Goal: Information Seeking & Learning: Learn about a topic

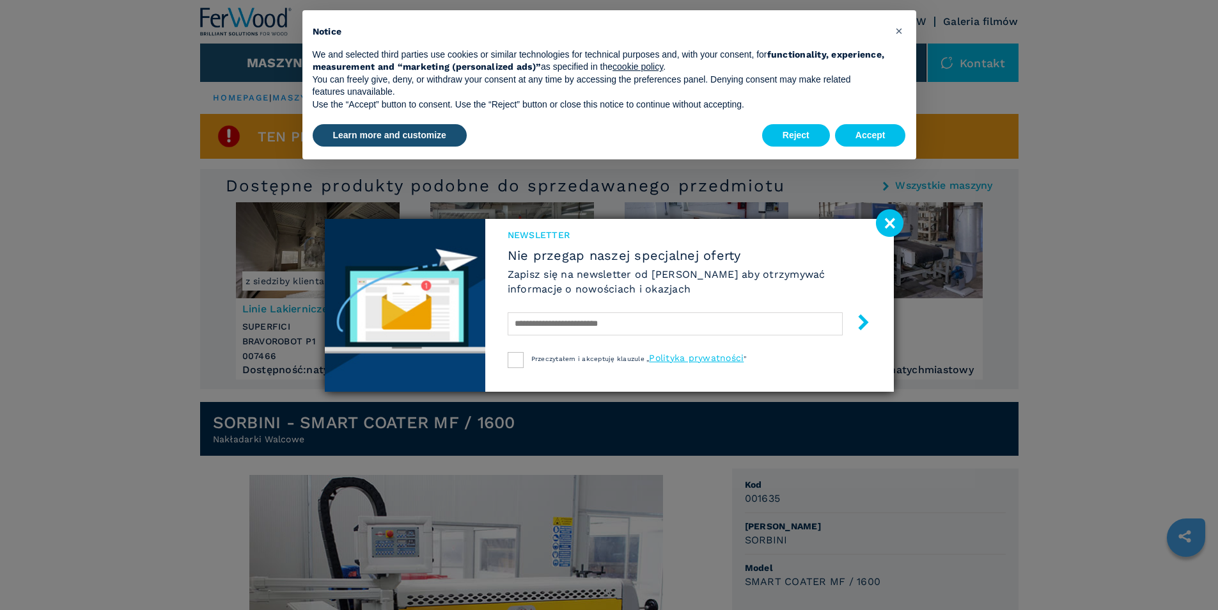
click at [893, 222] on image at bounding box center [890, 223] width 28 height 28
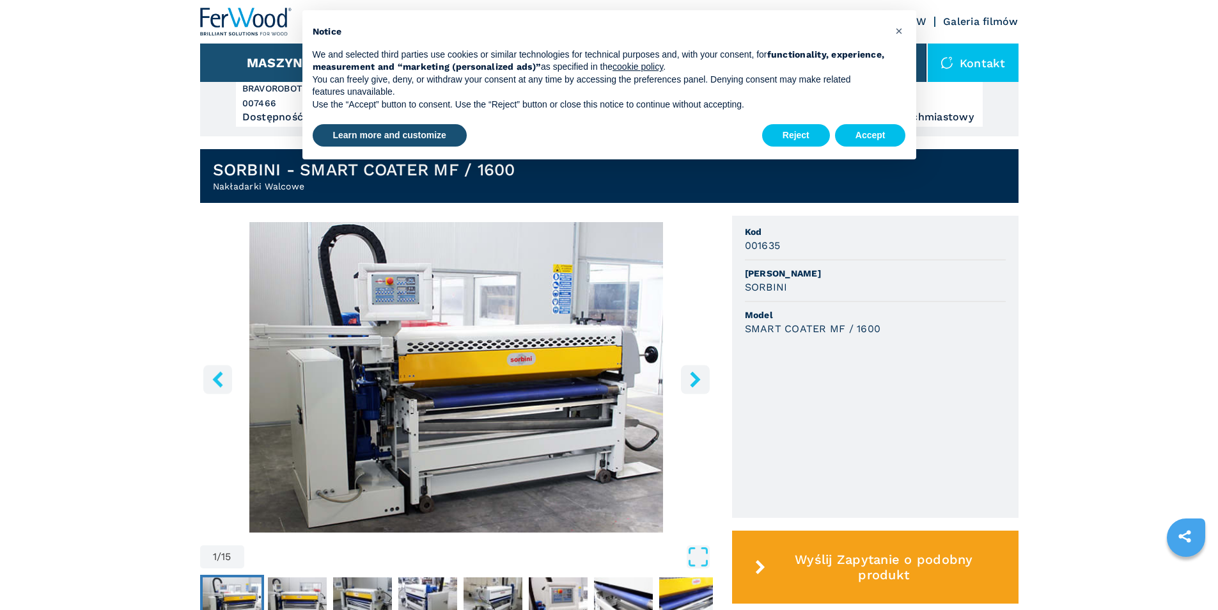
scroll to position [256, 0]
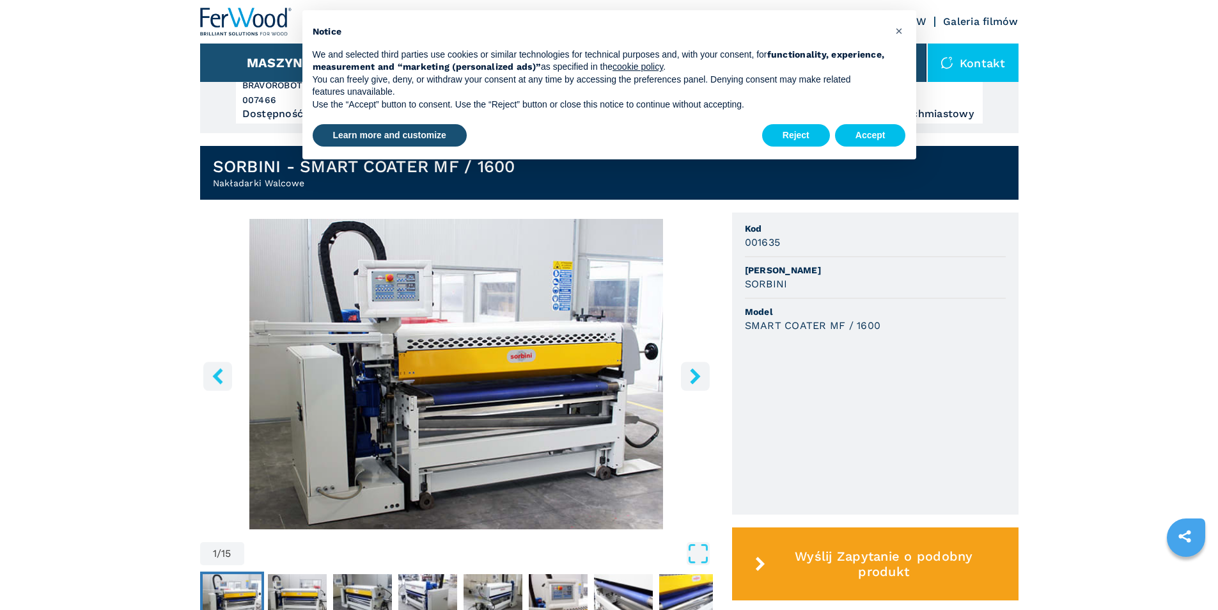
click at [691, 381] on icon "right-button" at bounding box center [696, 376] width 16 height 16
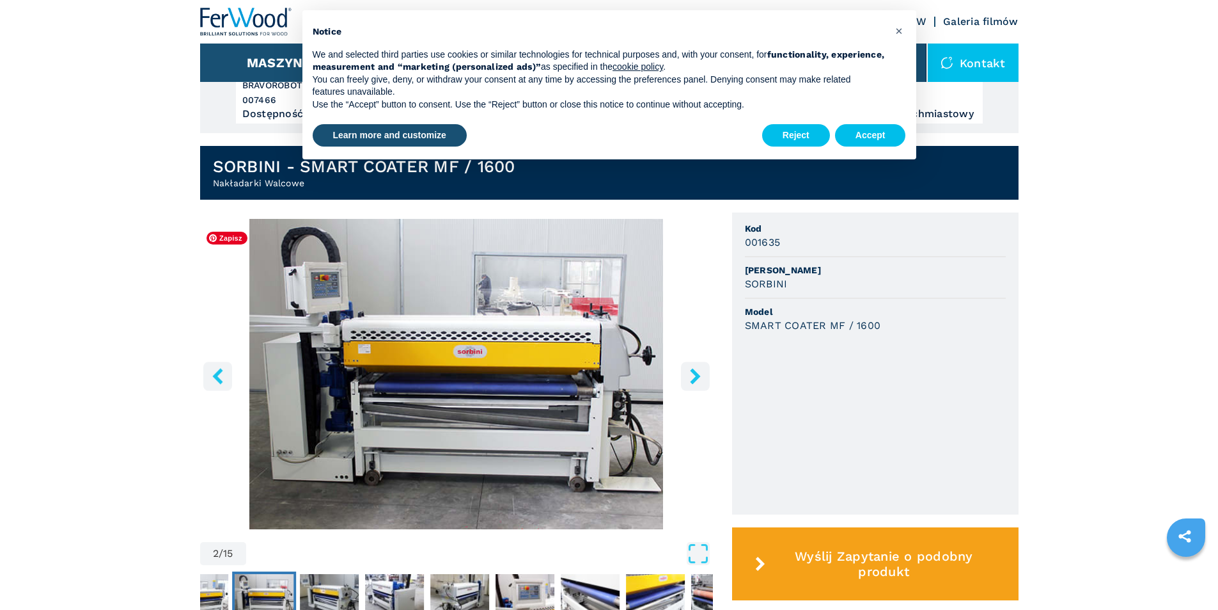
click at [694, 390] on button "right-button" at bounding box center [695, 375] width 29 height 29
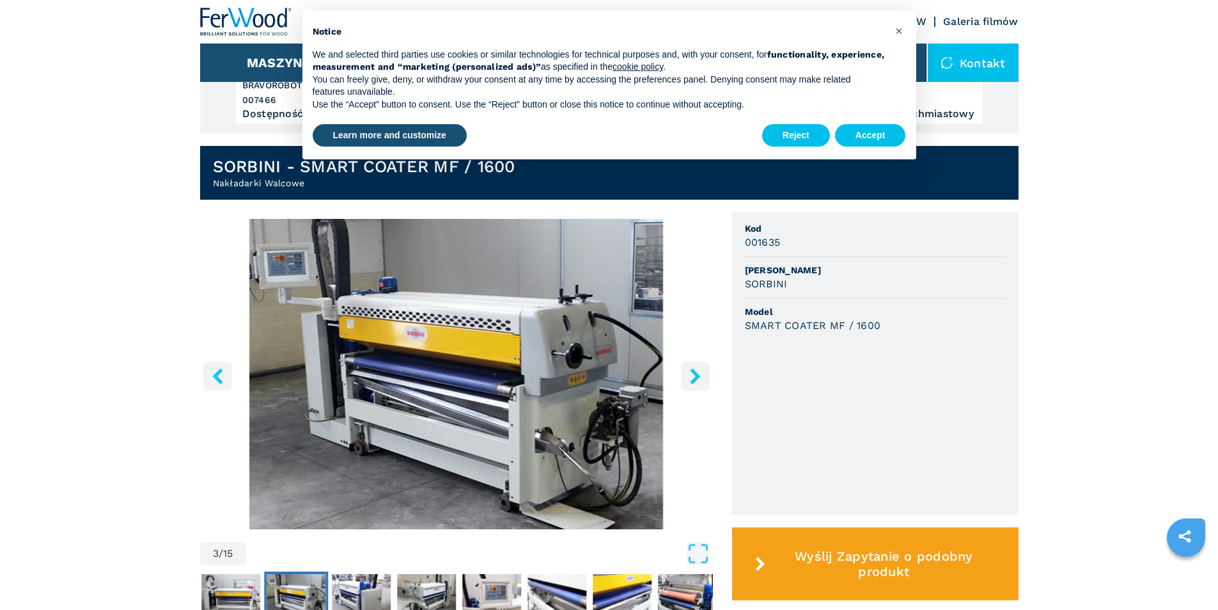
click at [694, 390] on button "right-button" at bounding box center [695, 375] width 29 height 29
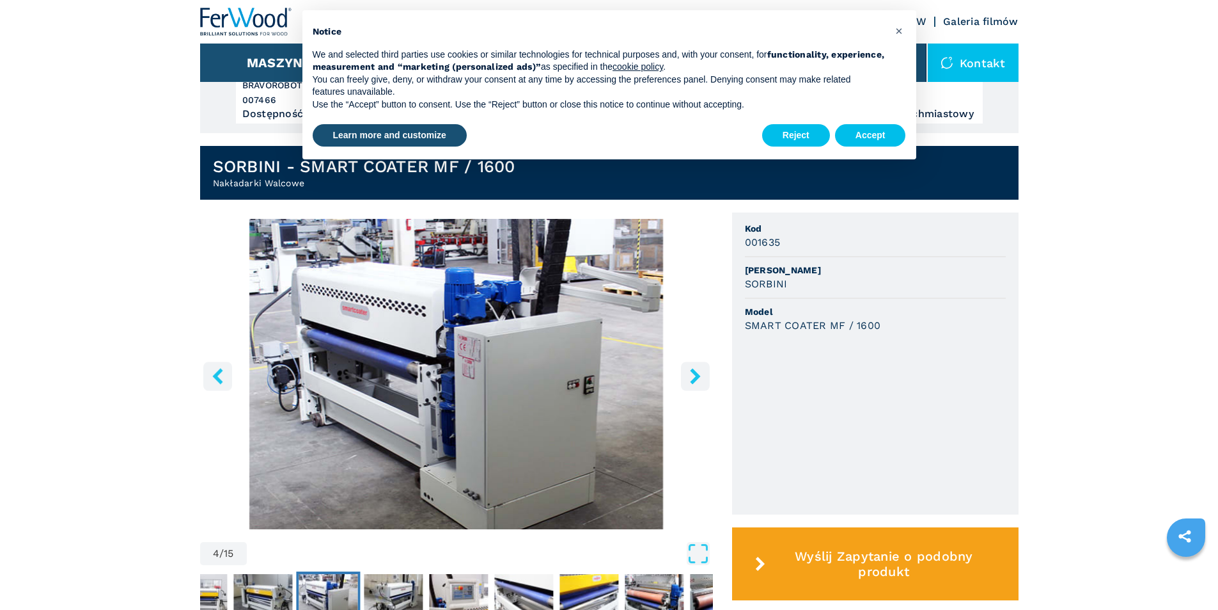
click at [694, 390] on button "right-button" at bounding box center [695, 375] width 29 height 29
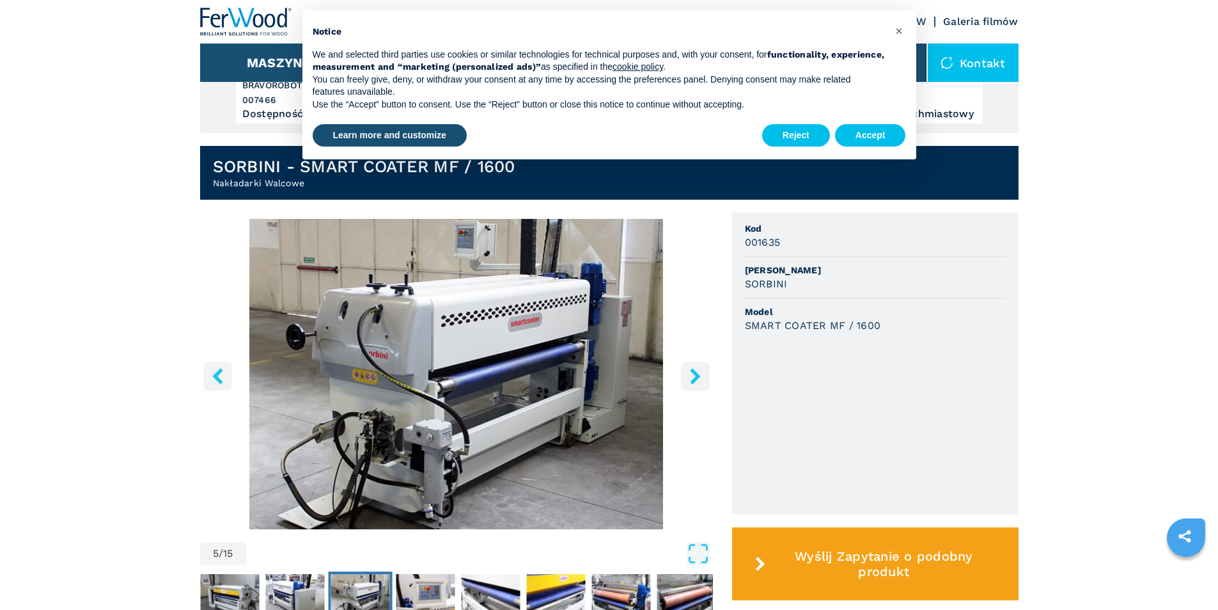
click at [694, 390] on button "right-button" at bounding box center [695, 375] width 29 height 29
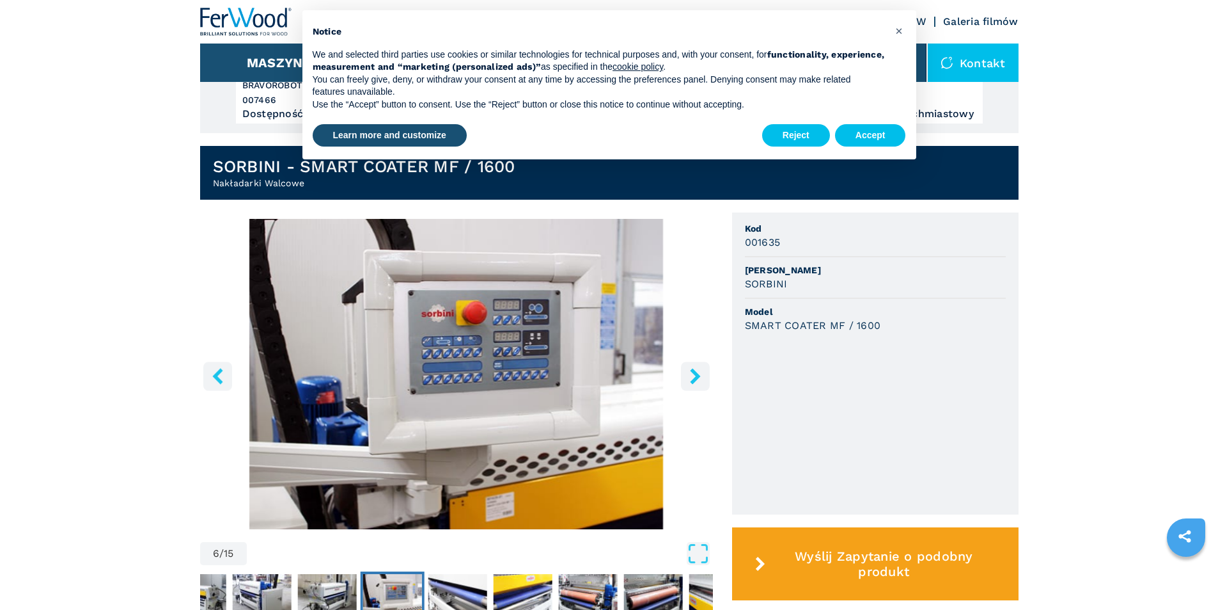
click at [694, 390] on button "right-button" at bounding box center [695, 375] width 29 height 29
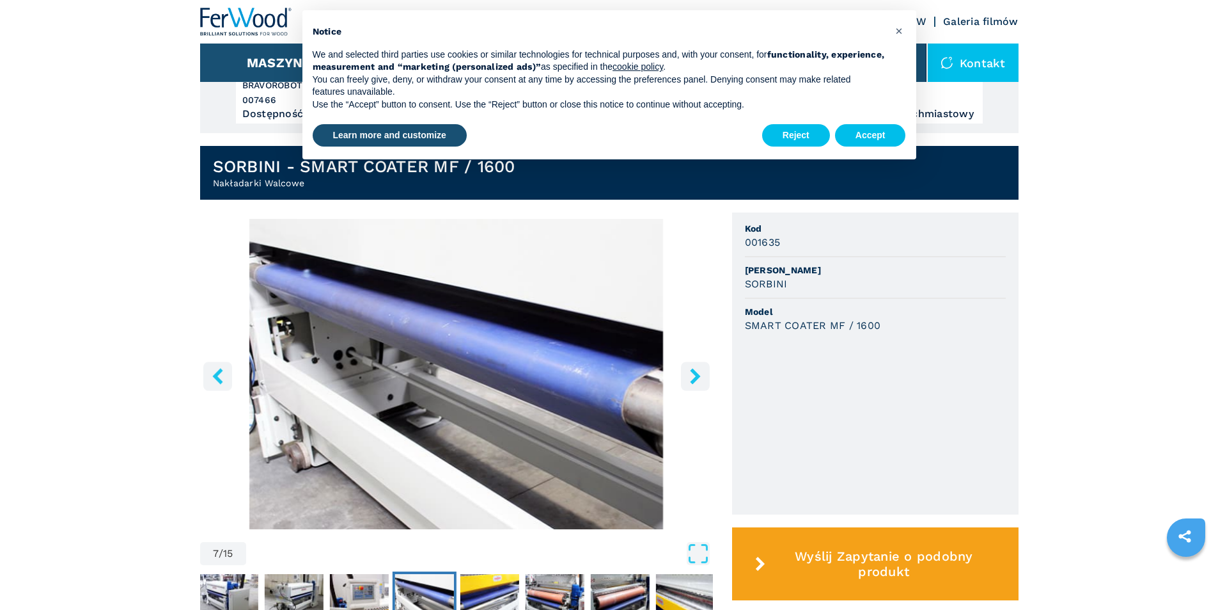
click at [694, 390] on button "right-button" at bounding box center [695, 375] width 29 height 29
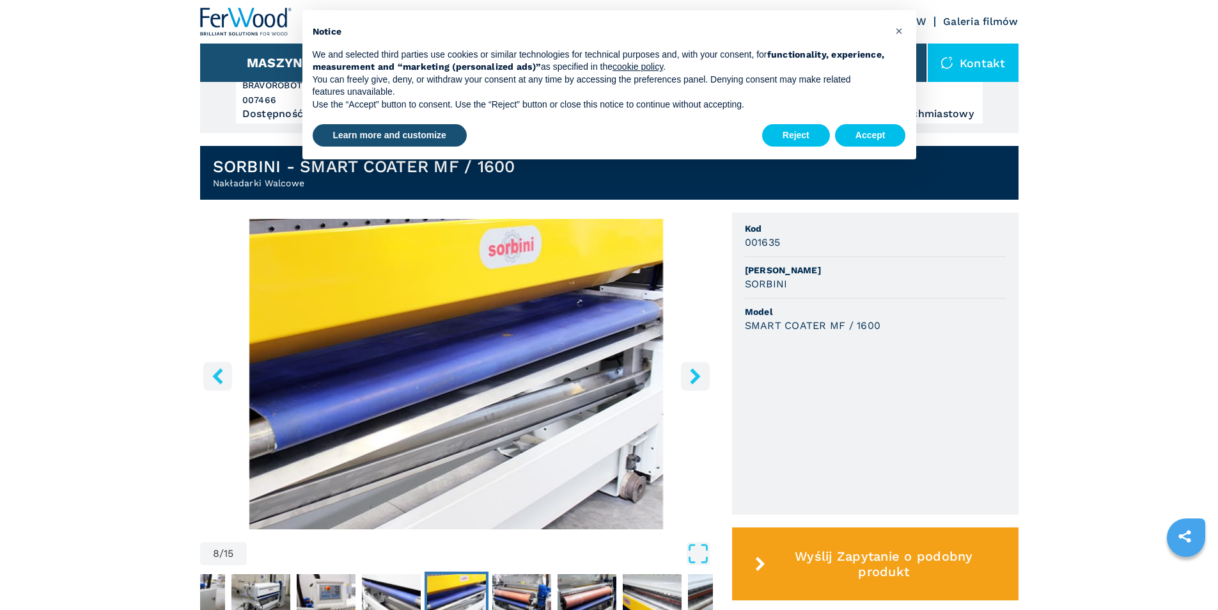
click at [694, 390] on button "right-button" at bounding box center [695, 375] width 29 height 29
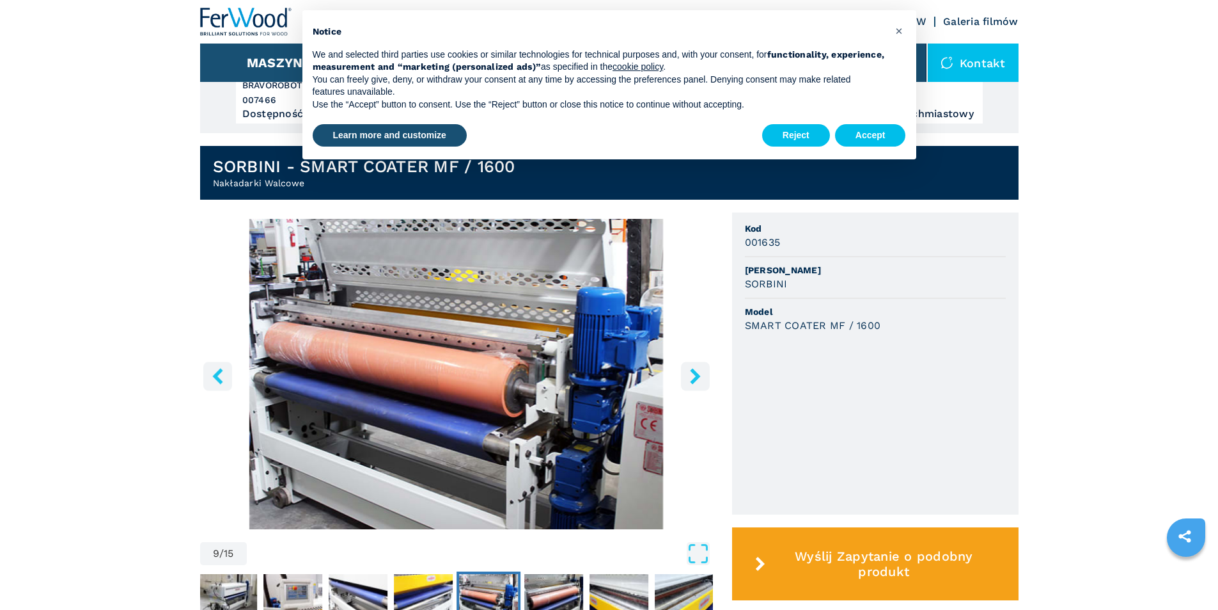
click at [694, 390] on button "right-button" at bounding box center [695, 375] width 29 height 29
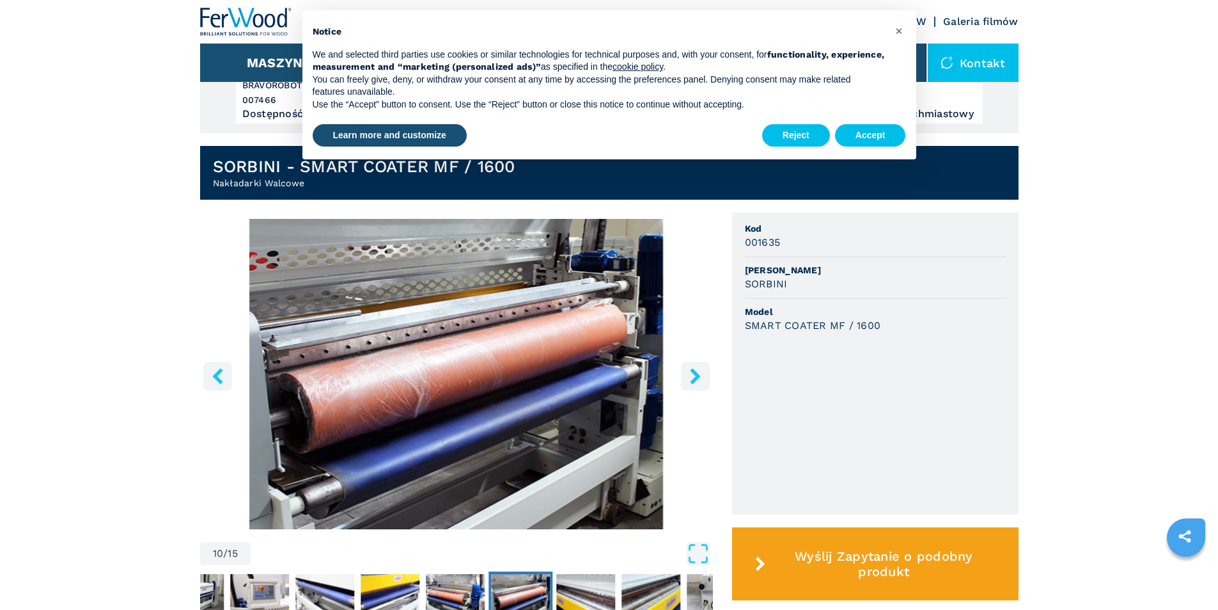
click at [694, 390] on button "right-button" at bounding box center [695, 375] width 29 height 29
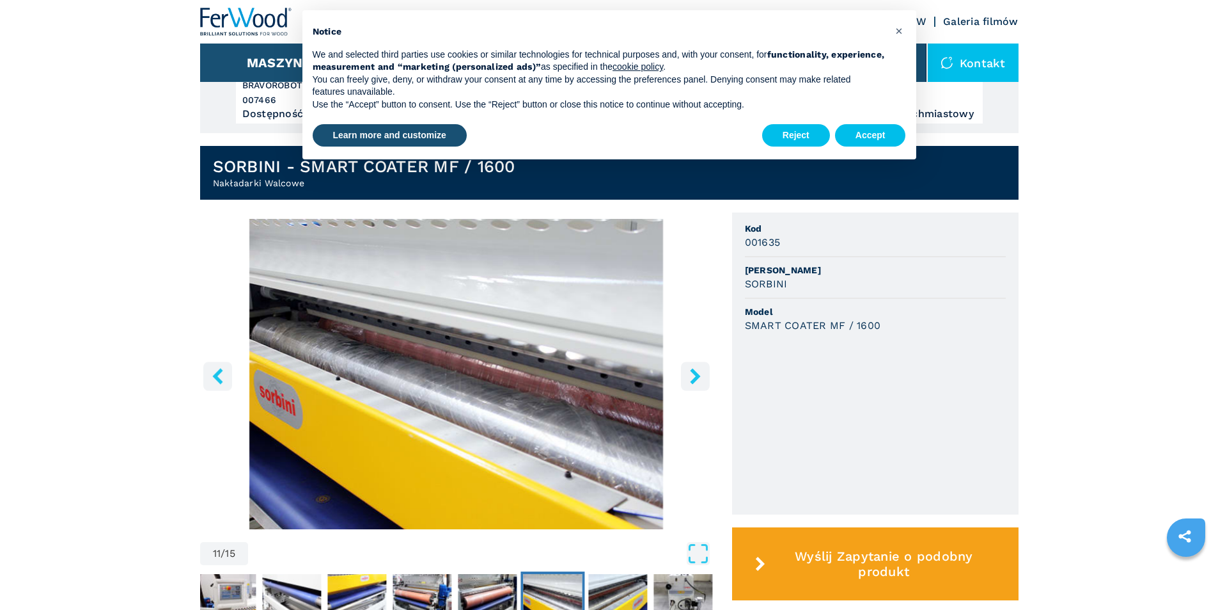
click at [694, 390] on button "right-button" at bounding box center [695, 375] width 29 height 29
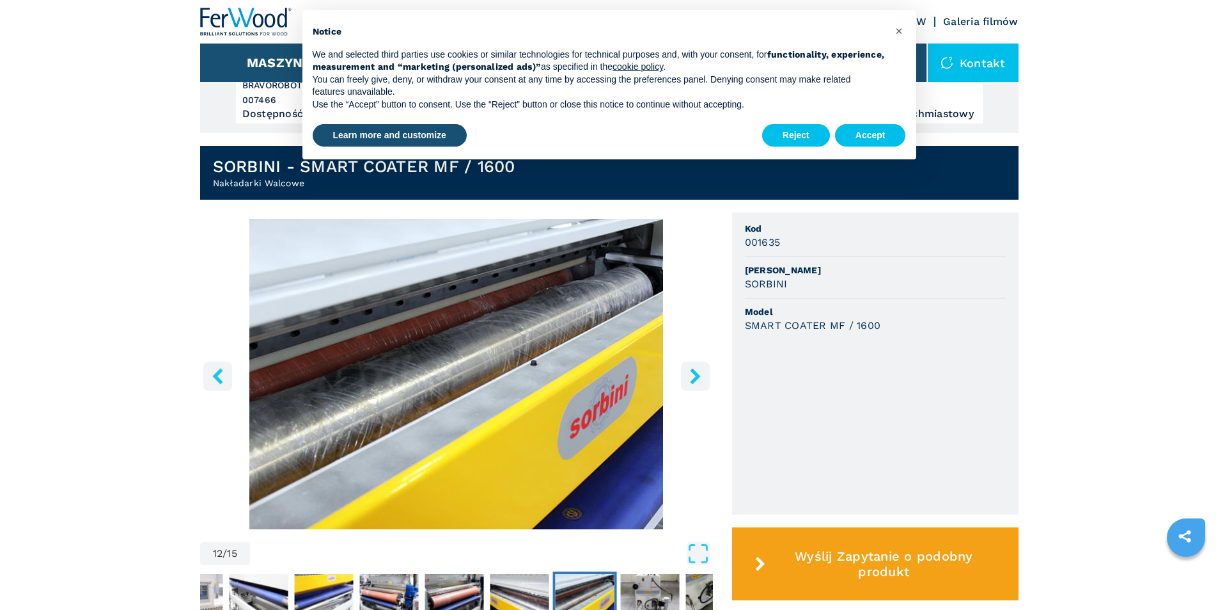
click at [694, 390] on button "right-button" at bounding box center [695, 375] width 29 height 29
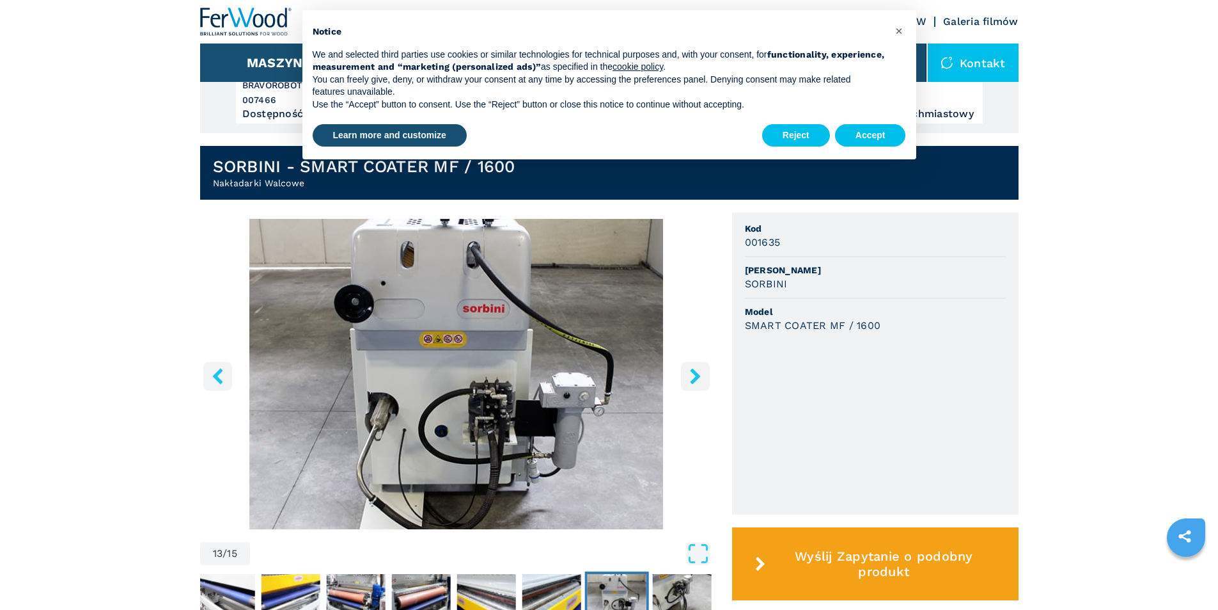
click at [694, 390] on button "right-button" at bounding box center [695, 375] width 29 height 29
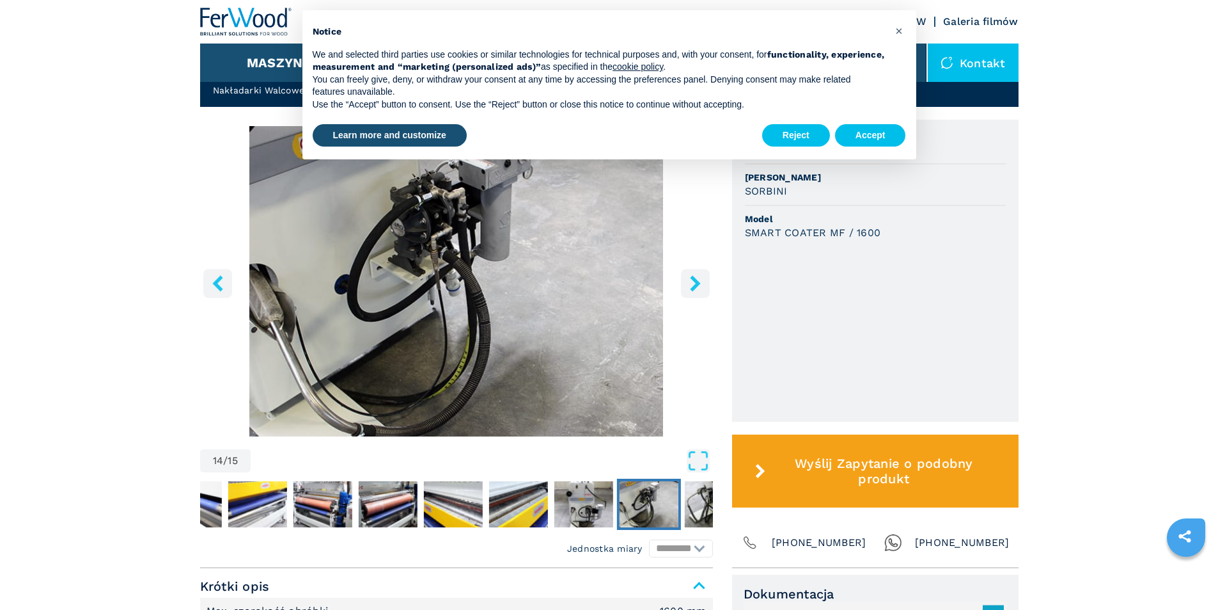
scroll to position [576, 0]
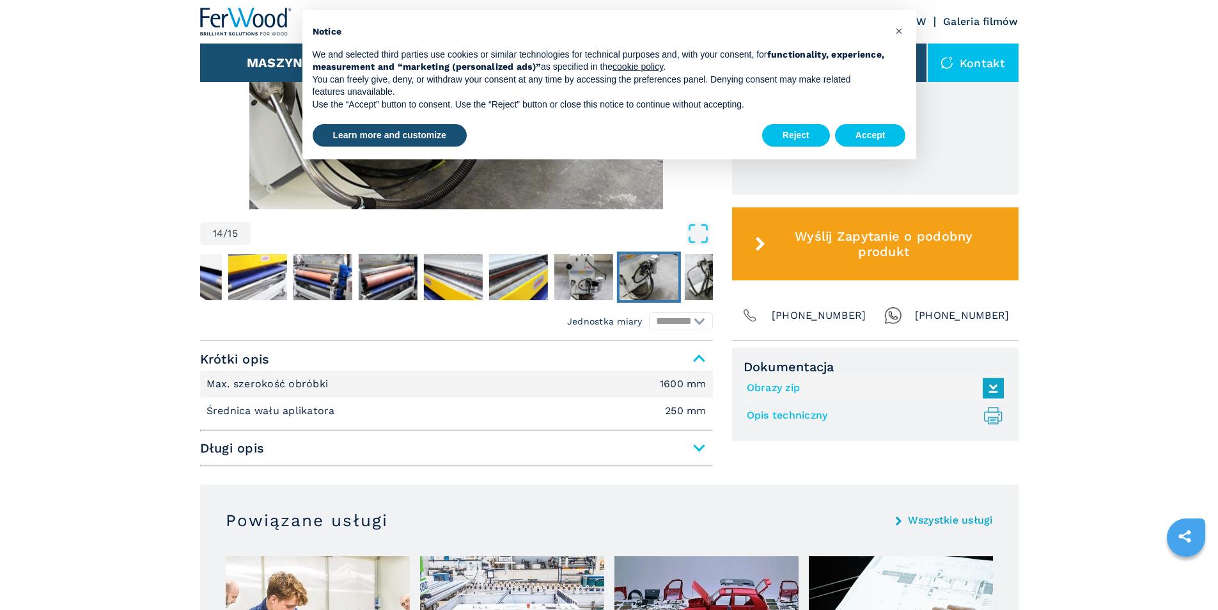
click at [680, 466] on hr at bounding box center [456, 465] width 513 height 2
click at [693, 455] on span "Długi opis" at bounding box center [456, 447] width 513 height 23
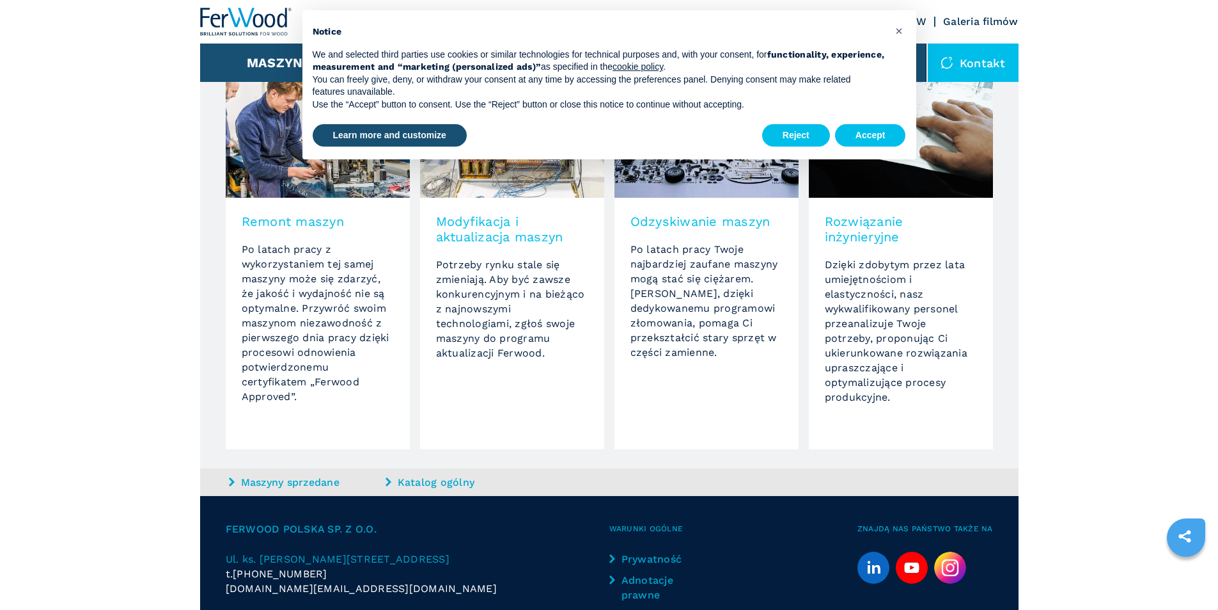
scroll to position [1523, 0]
